Goal: Task Accomplishment & Management: Use online tool/utility

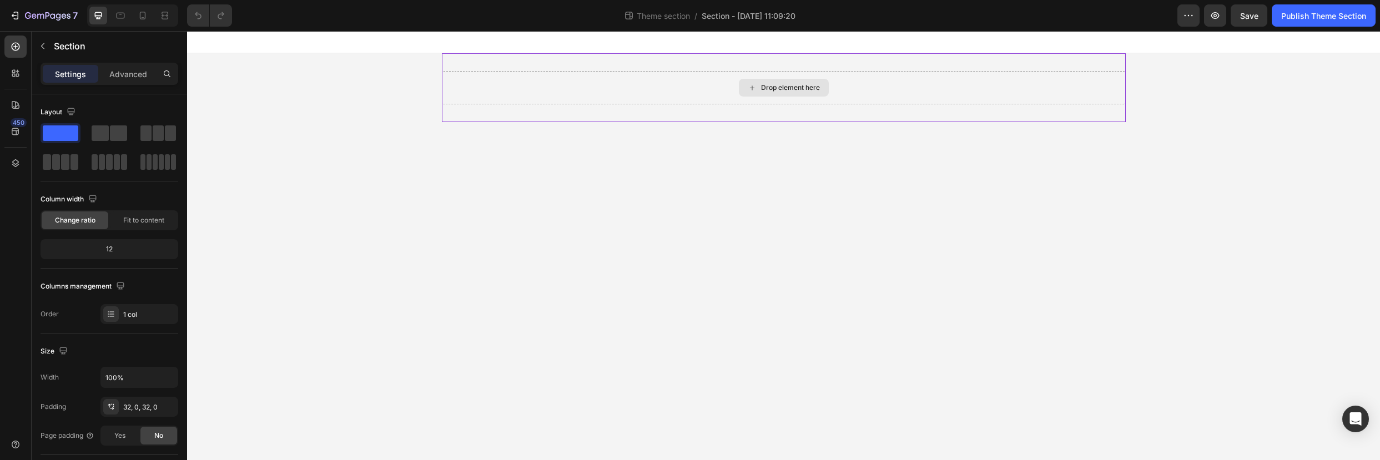
click at [523, 92] on div "Drop element here" at bounding box center [784, 87] width 684 height 33
click at [14, 51] on icon at bounding box center [15, 46] width 11 height 11
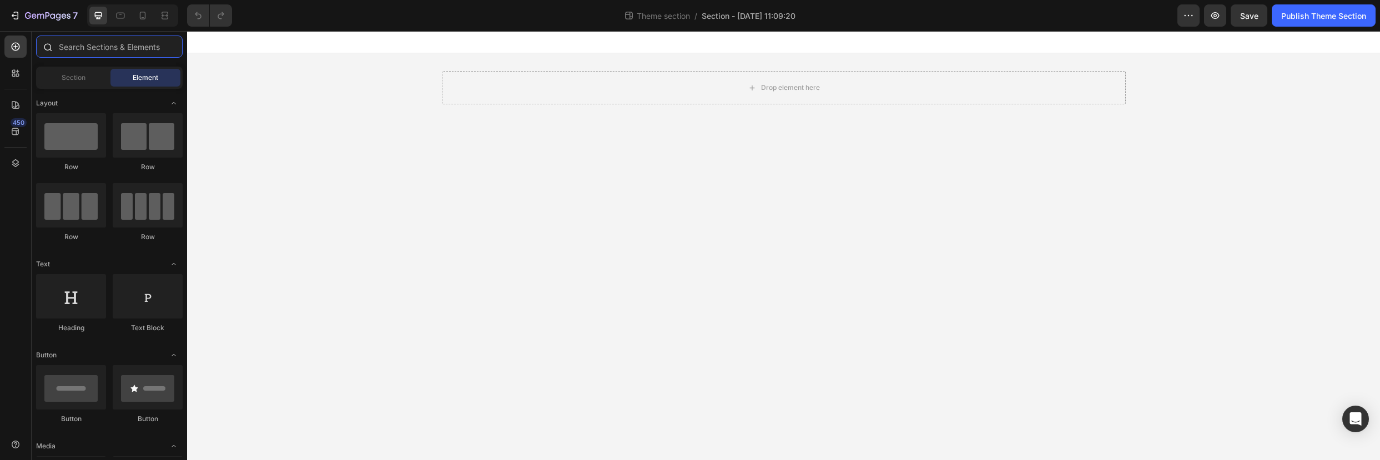
click at [79, 52] on input "text" at bounding box center [109, 47] width 147 height 22
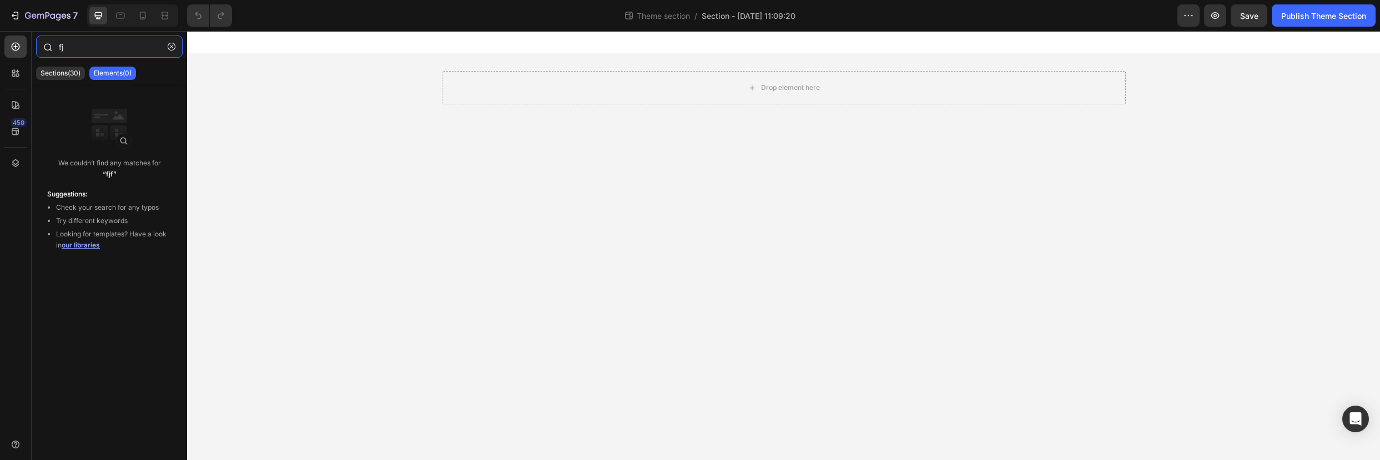
type input "f"
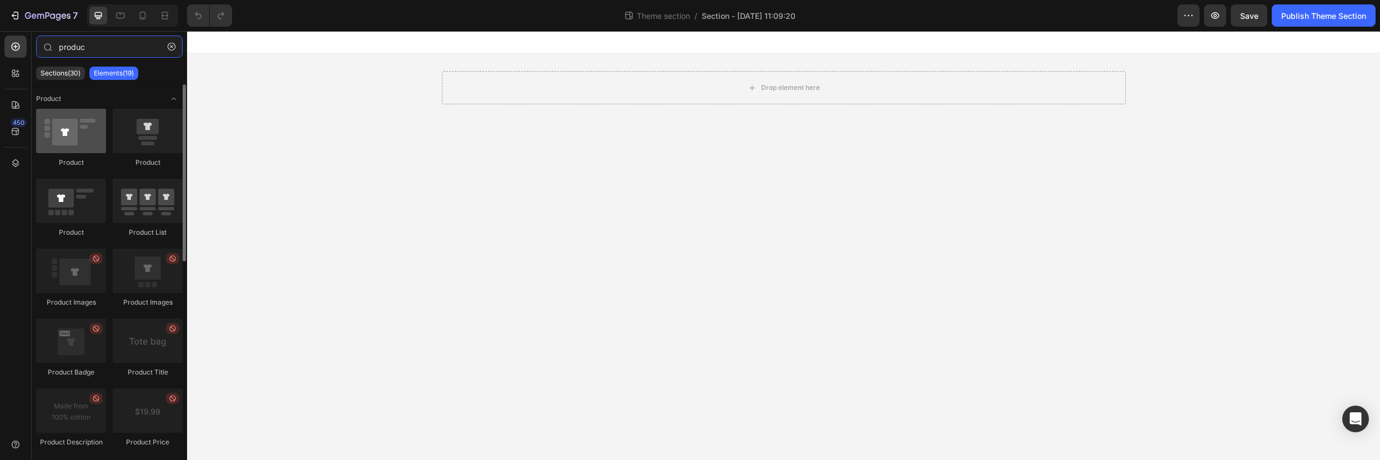
scroll to position [2, 0]
type input "produc"
click at [74, 139] on div at bounding box center [71, 129] width 70 height 44
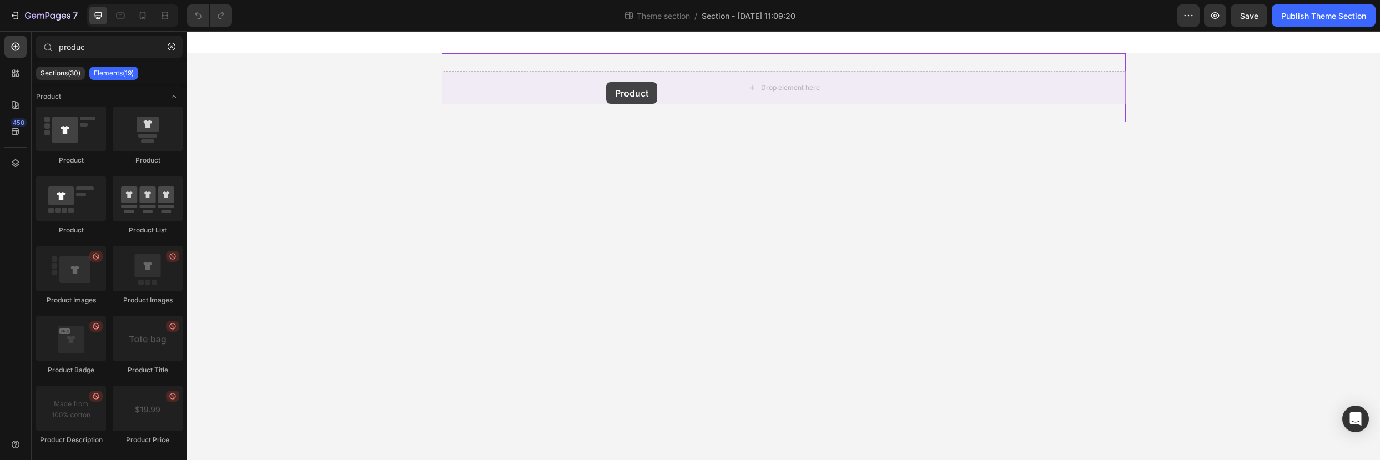
drag, startPoint x: 245, startPoint y: 162, endPoint x: 606, endPoint y: 82, distance: 369.6
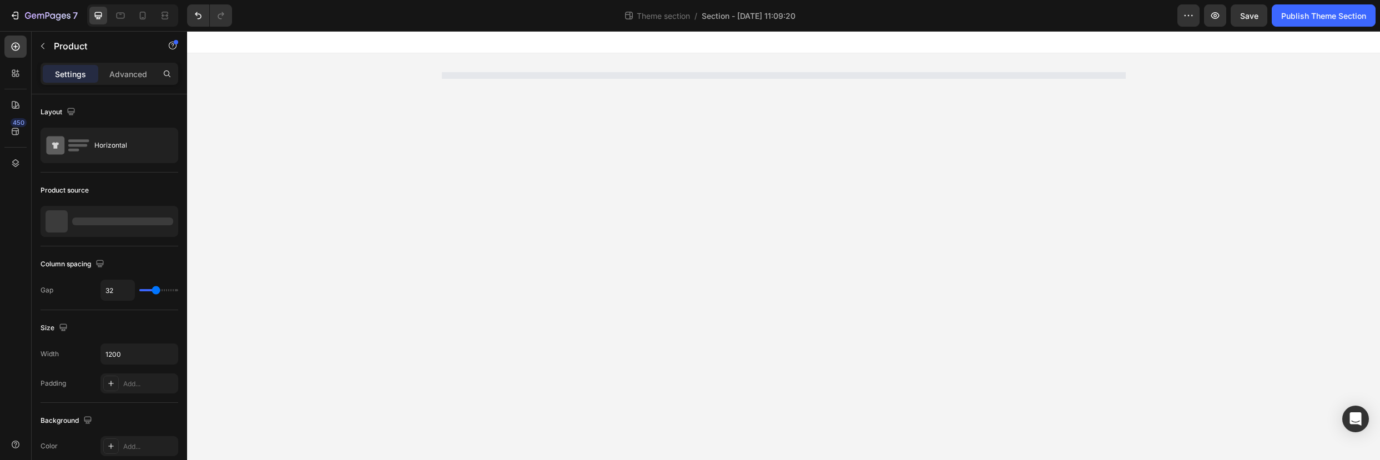
click at [682, 197] on body "Root Drag & drop element from sidebar or Explore Library Add section Choose tem…" at bounding box center [783, 245] width 1193 height 429
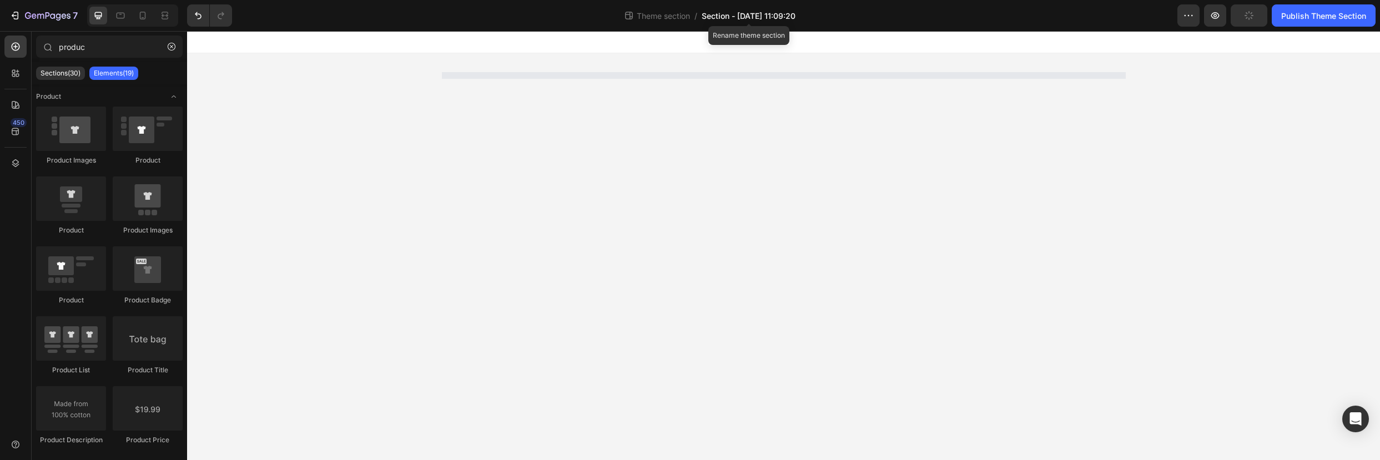
click at [741, 19] on span "Section - [DATE] 11:09:20" at bounding box center [749, 16] width 94 height 12
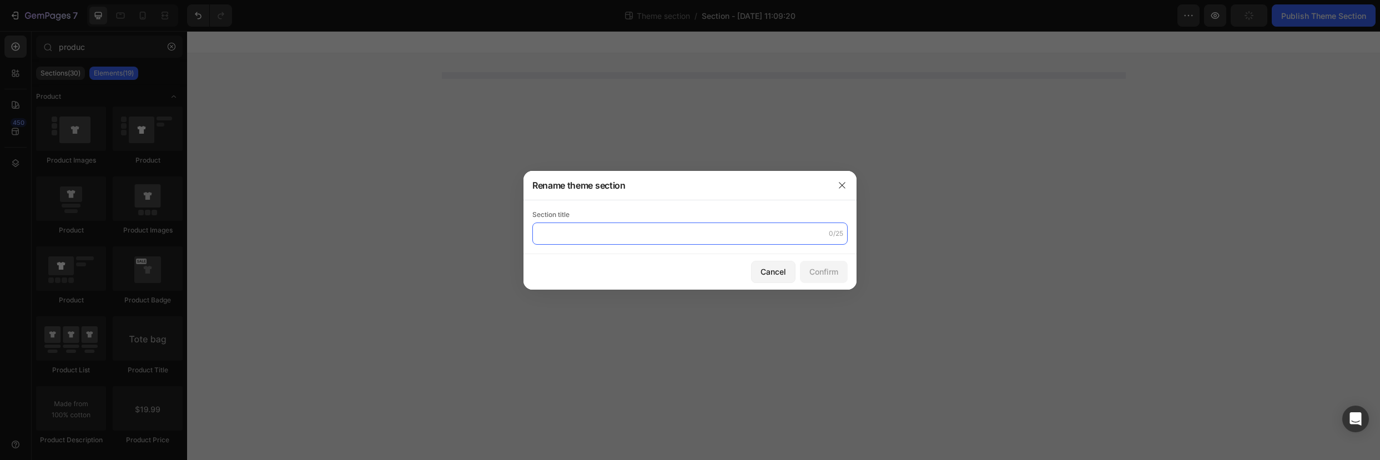
click at [663, 236] on input "text" at bounding box center [689, 234] width 315 height 22
type input "Product Description"
click at [824, 271] on div "Confirm" at bounding box center [823, 272] width 29 height 12
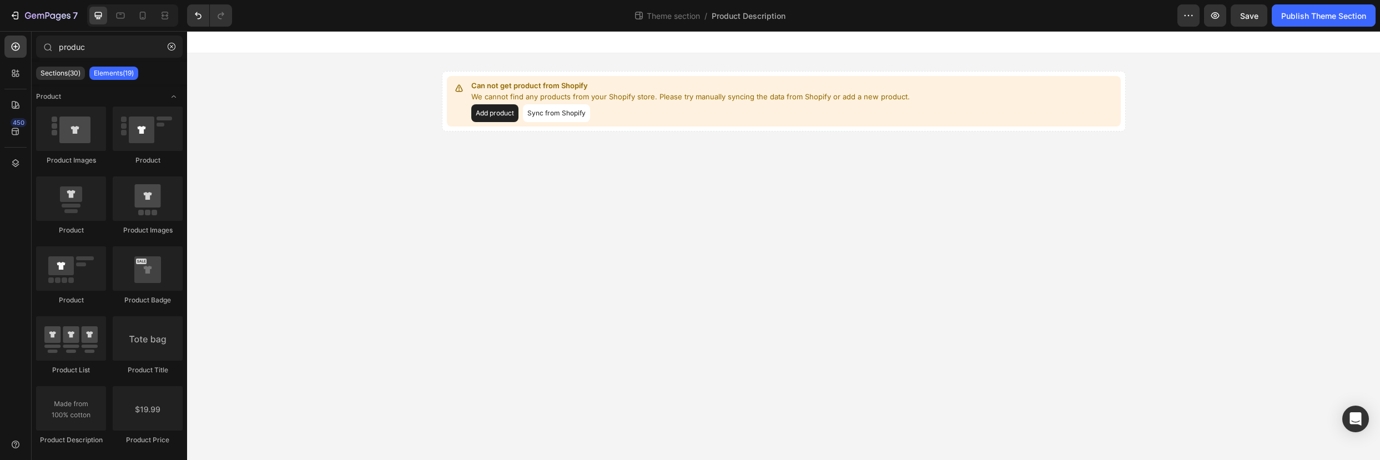
click at [518, 222] on body "Can not get product from Shopify We cannot find any products from your Shopify …" at bounding box center [783, 245] width 1193 height 429
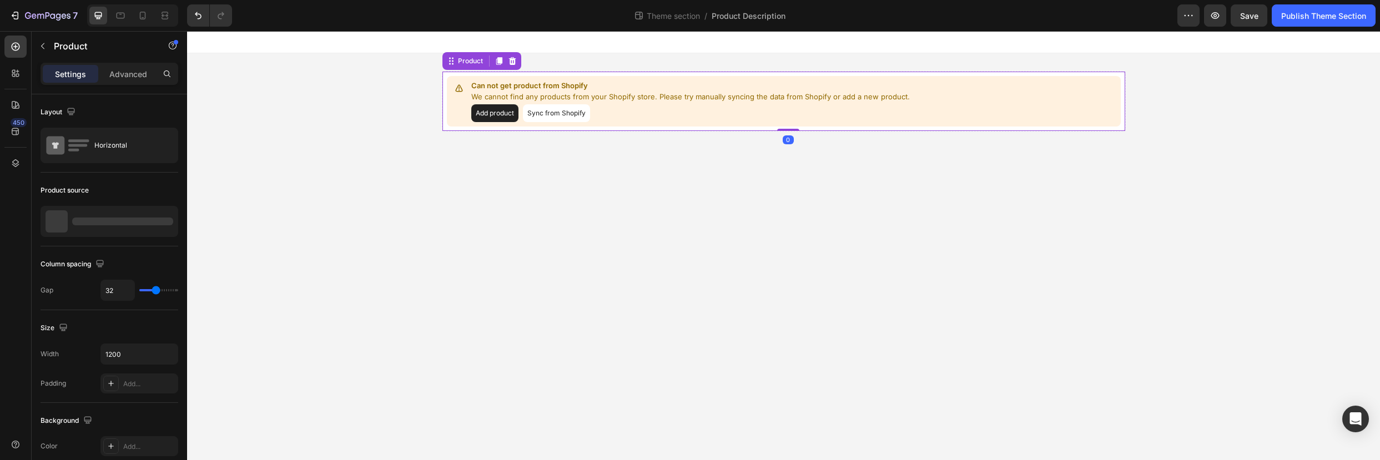
click at [488, 114] on button "Add product" at bounding box center [494, 113] width 47 height 18
click at [834, 271] on body "Can not get product from Shopify We cannot find any products from your Shopify …" at bounding box center [783, 245] width 1193 height 429
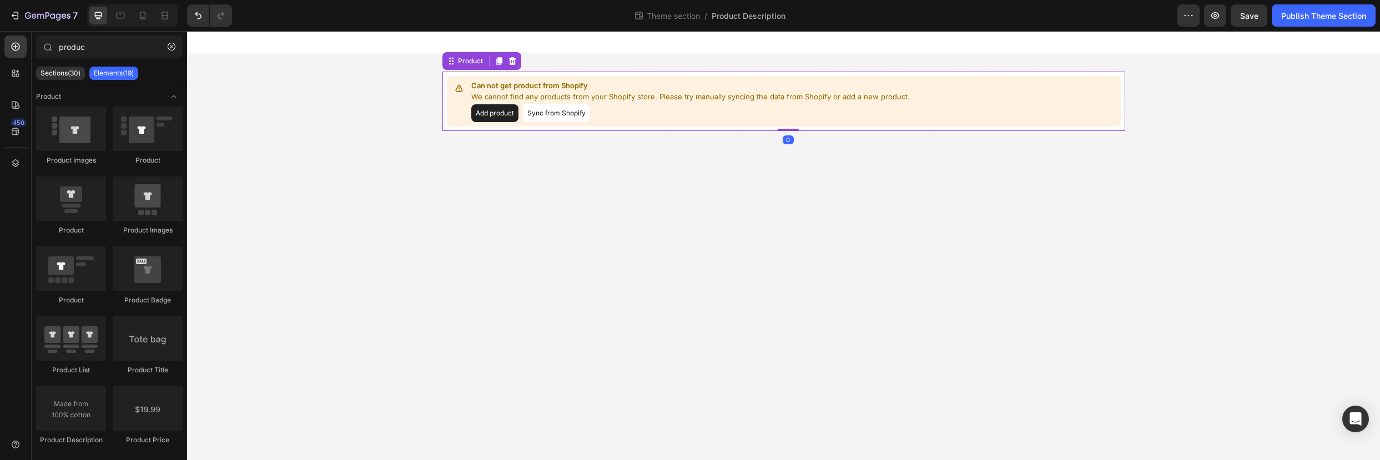
click at [556, 113] on button "Sync from Shopify" at bounding box center [556, 113] width 67 height 18
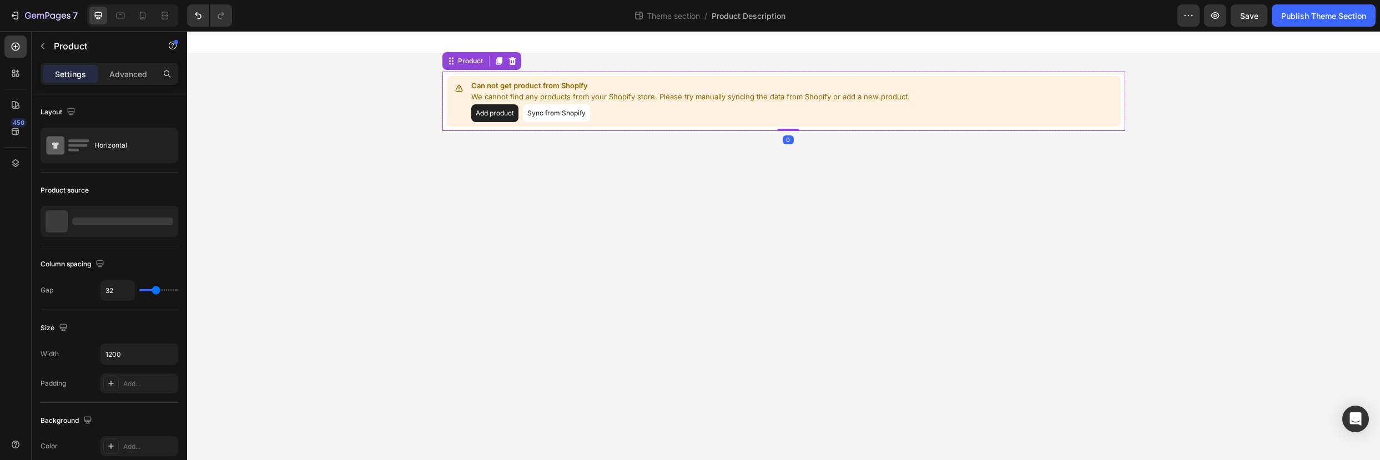
click at [556, 112] on button "Sync from Shopify" at bounding box center [556, 113] width 67 height 18
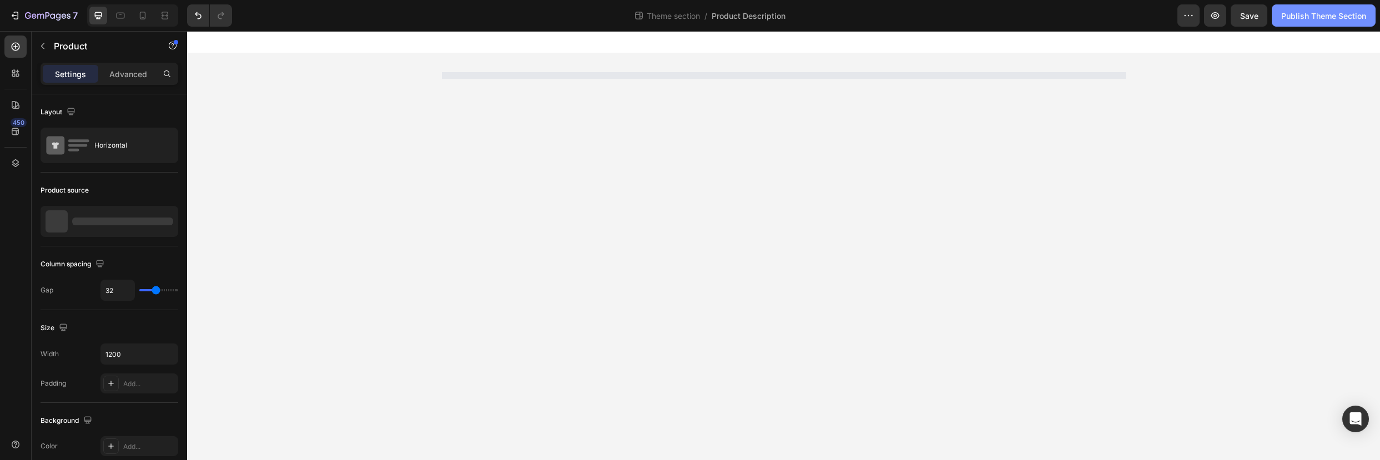
click at [1302, 17] on div "Publish Theme Section" at bounding box center [1323, 16] width 85 height 12
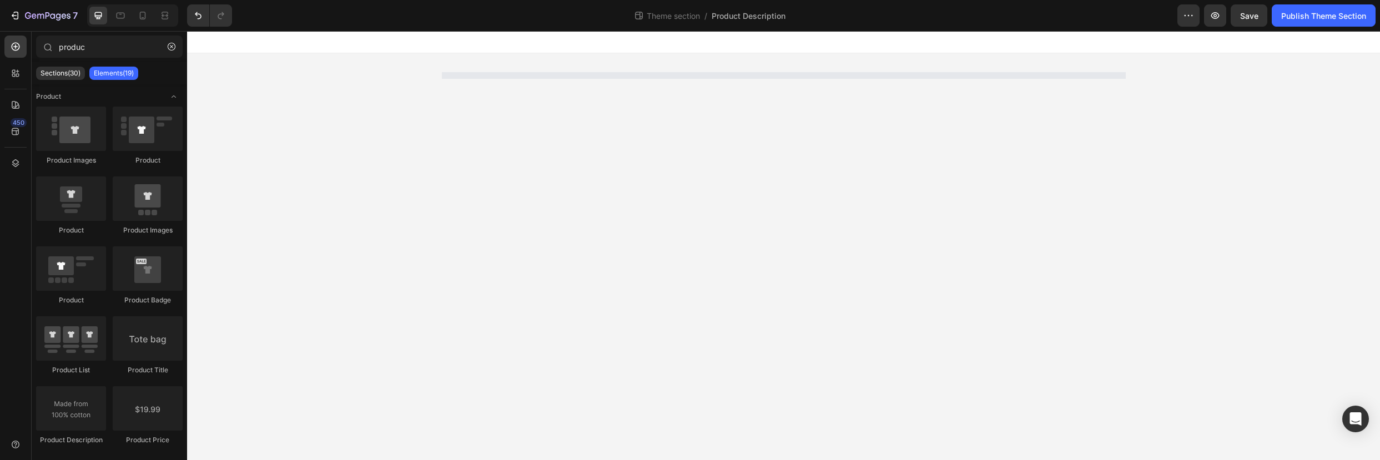
click at [1034, 298] on body "Root Drag & drop element from sidebar or Explore Library Add section Choose tem…" at bounding box center [783, 245] width 1193 height 429
click at [83, 74] on div "Sections(30)" at bounding box center [60, 73] width 49 height 13
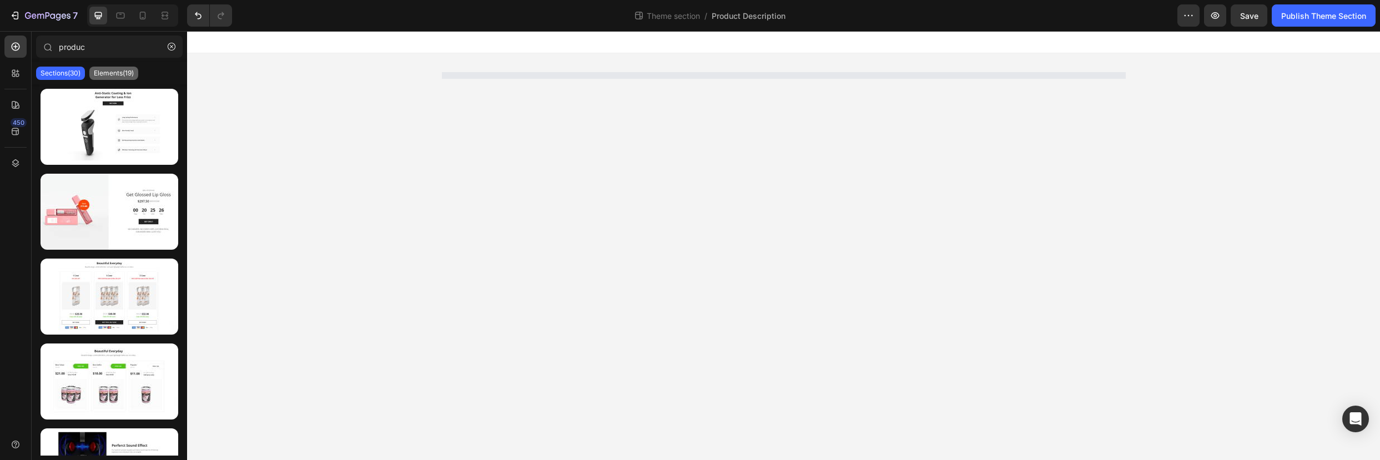
click at [130, 75] on p "Elements(19)" at bounding box center [114, 73] width 40 height 9
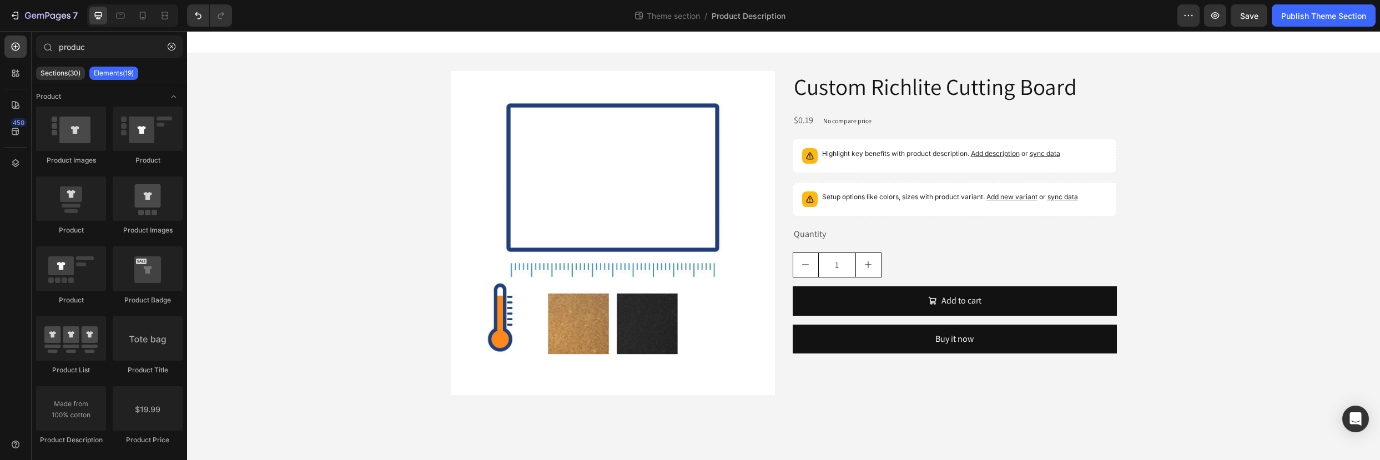
click at [1214, 162] on div "Product Images Custom Richlite Cutting Board Product Title $0.19 Product Price …" at bounding box center [783, 237] width 1193 height 369
click at [1186, 164] on div "Product Images Custom Richlite Cutting Board Product Title $0.19 Product Price …" at bounding box center [783, 237] width 1193 height 369
click at [1296, 152] on div "Product Images Custom Richlite Cutting Board Product Title $0.19 Product Price …" at bounding box center [783, 237] width 1193 height 369
click at [1215, 214] on div "Product Images Custom Richlite Cutting Board Product Title $0.19 Product Price …" at bounding box center [783, 237] width 1193 height 369
click at [25, 17] on icon "button" at bounding box center [48, 16] width 46 height 9
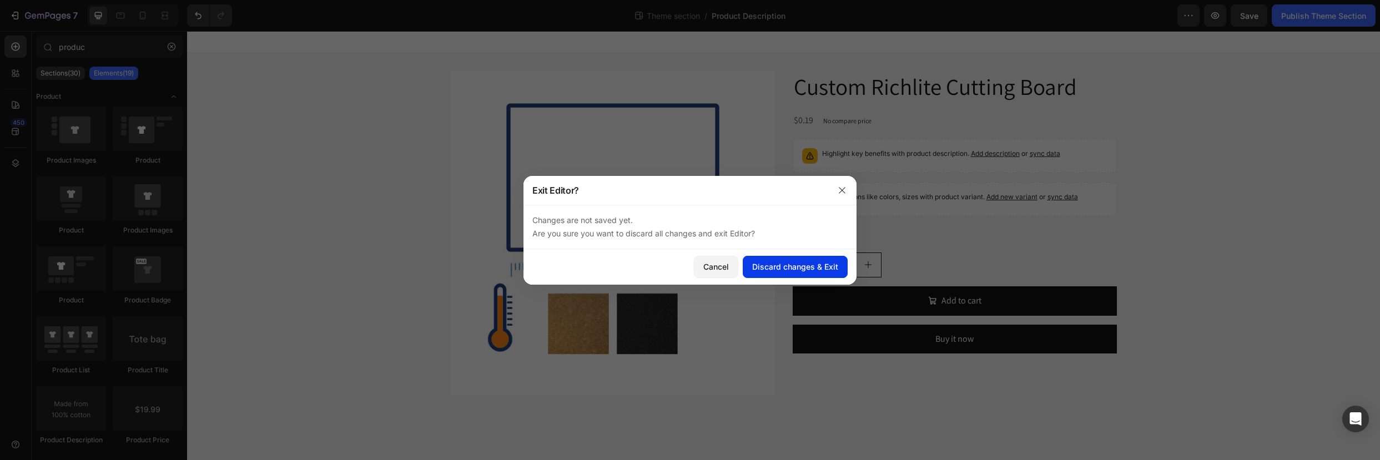
click at [813, 273] on button "Discard changes & Exit" at bounding box center [795, 267] width 105 height 22
